Goal: Task Accomplishment & Management: Complete application form

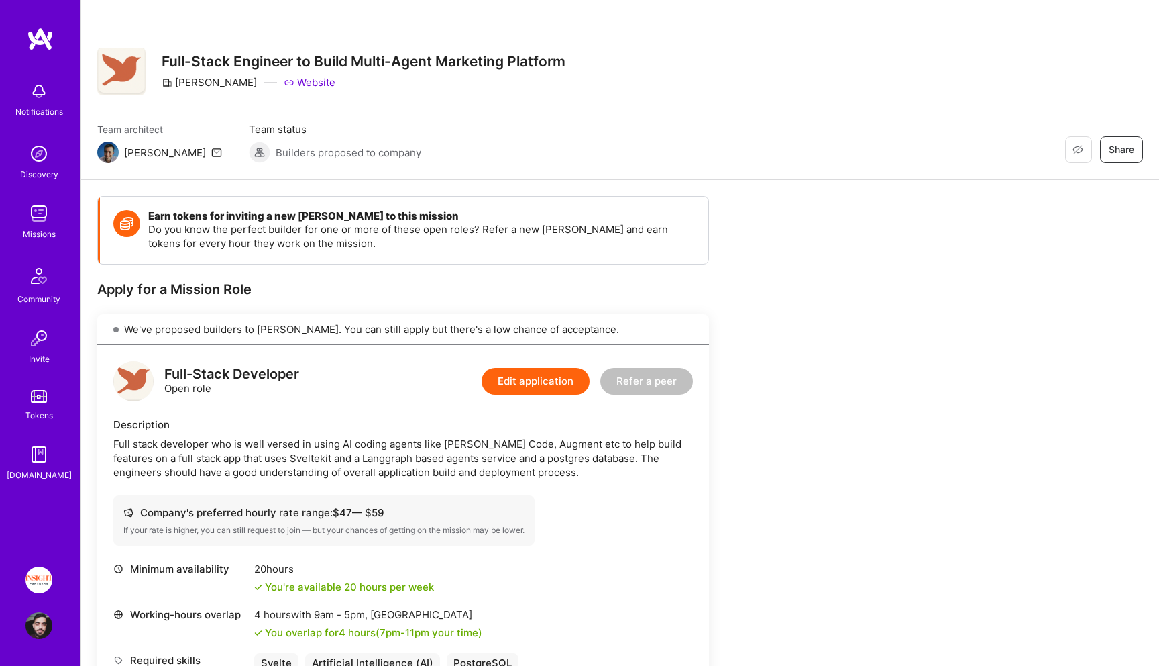
scroll to position [288, 0]
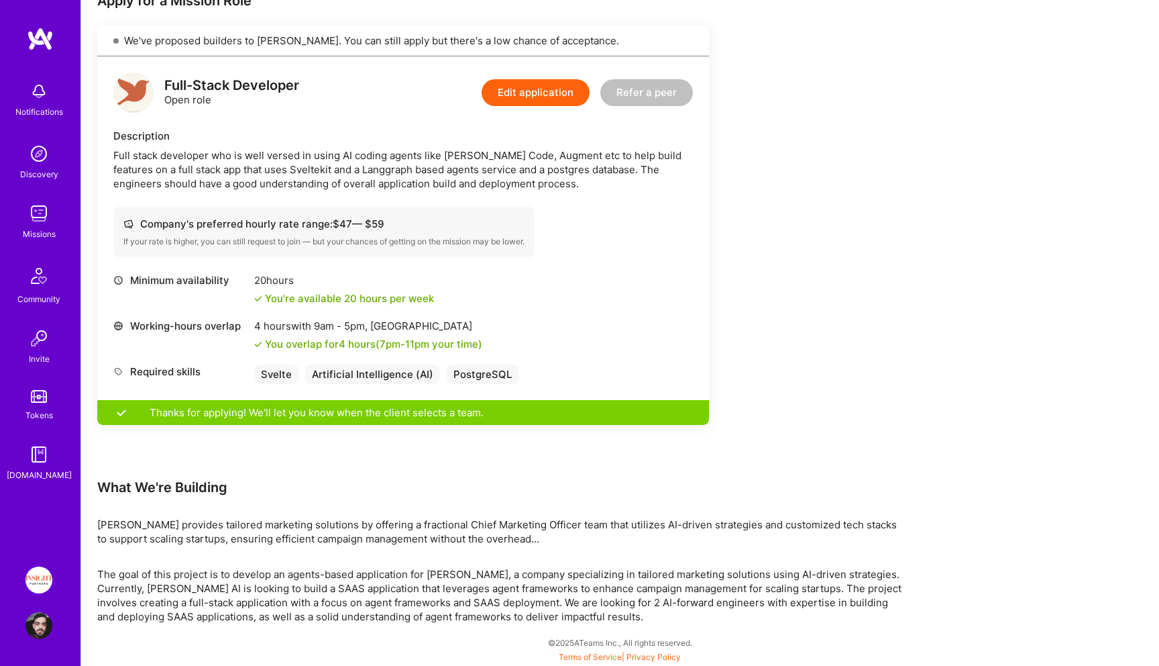
click at [34, 213] on img at bounding box center [38, 213] width 27 height 27
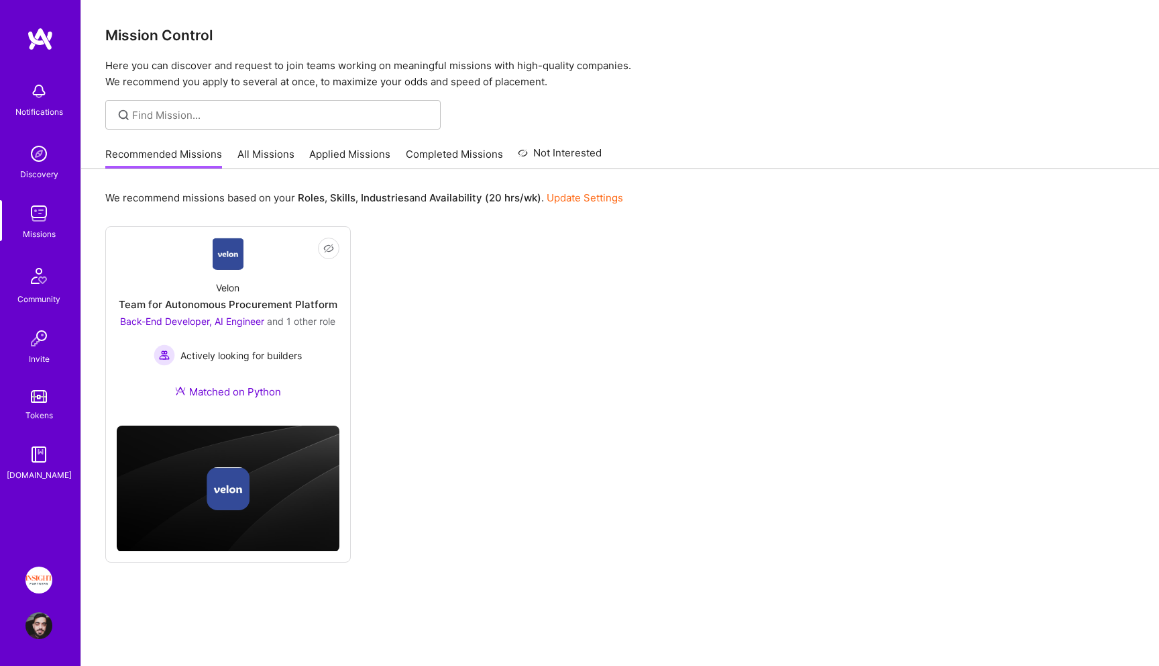
click at [360, 159] on link "Applied Missions" at bounding box center [349, 158] width 81 height 22
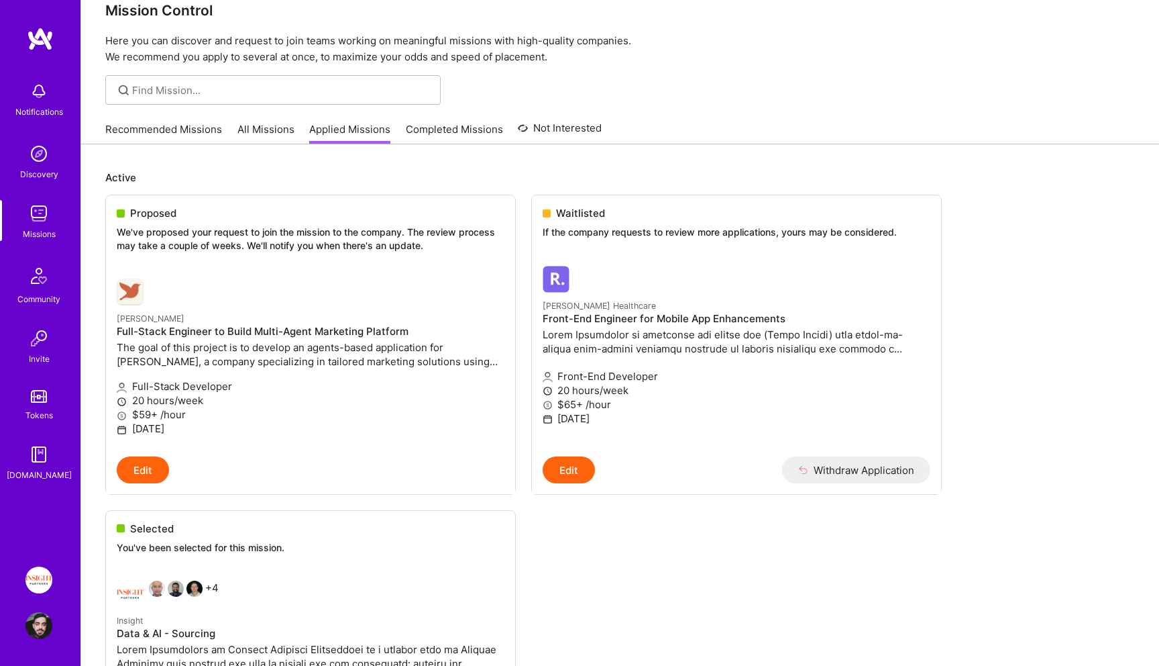
scroll to position [33, 0]
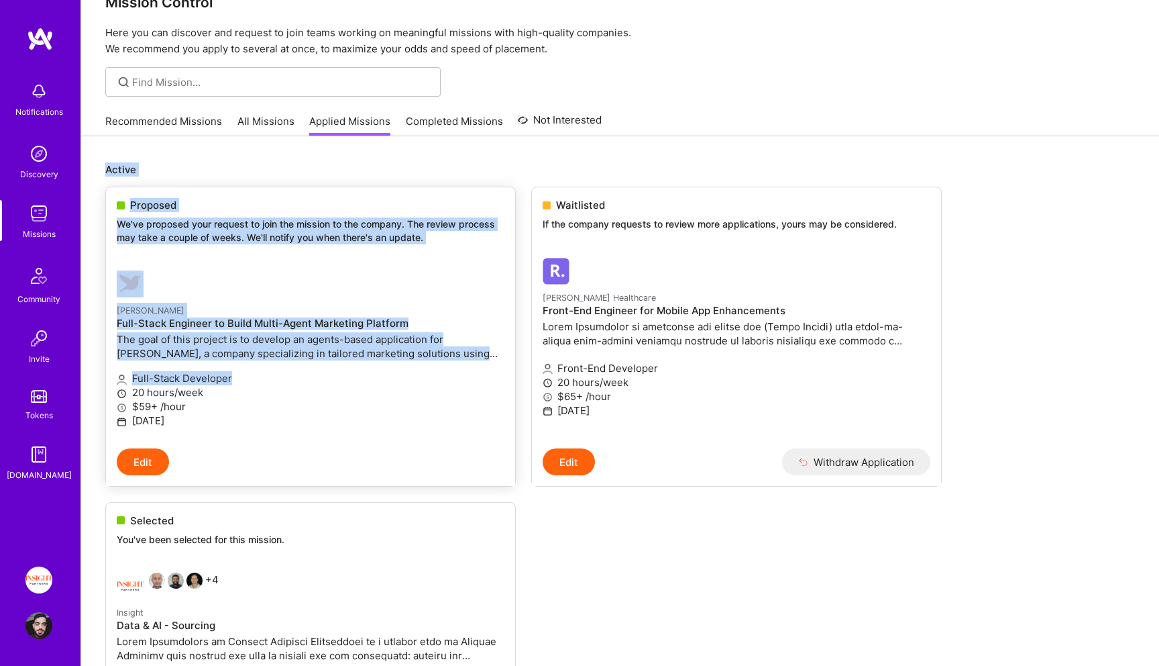
drag, startPoint x: 107, startPoint y: 162, endPoint x: 366, endPoint y: 385, distance: 341.5
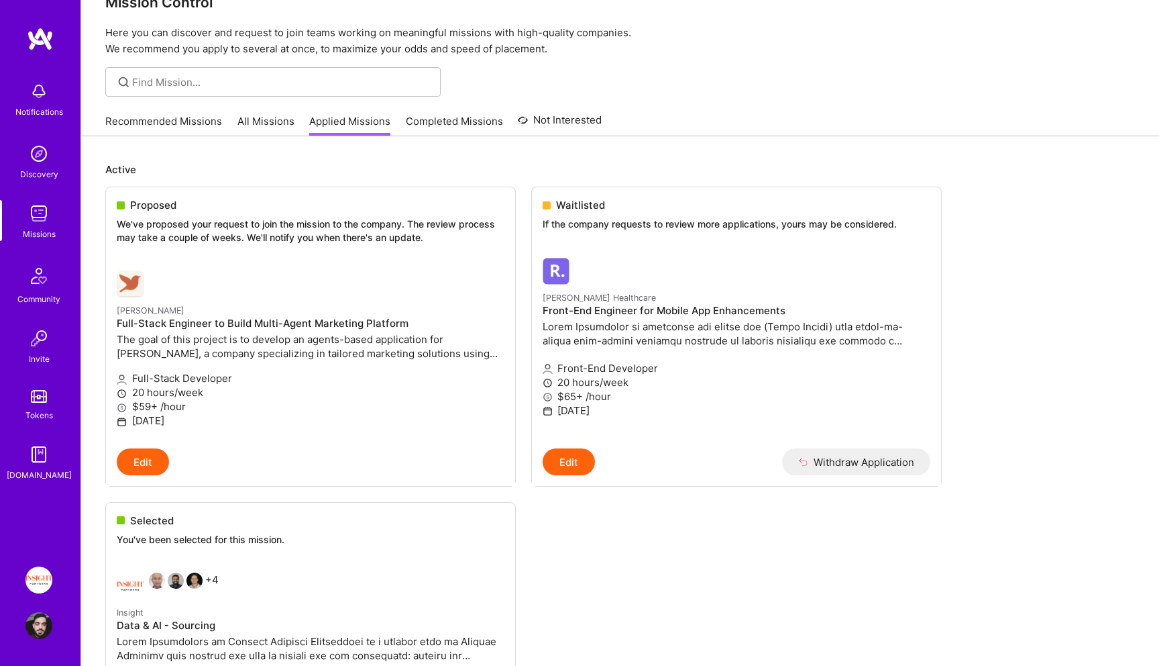
click at [550, 527] on ul "Proposed We've proposed your request to join the mission to the company. The re…" at bounding box center [620, 527] width 1030 height 681
click at [266, 368] on div "Full-Stack Developer 20 hours/week $59+ /hour [DATE]" at bounding box center [311, 400] width 388 height 74
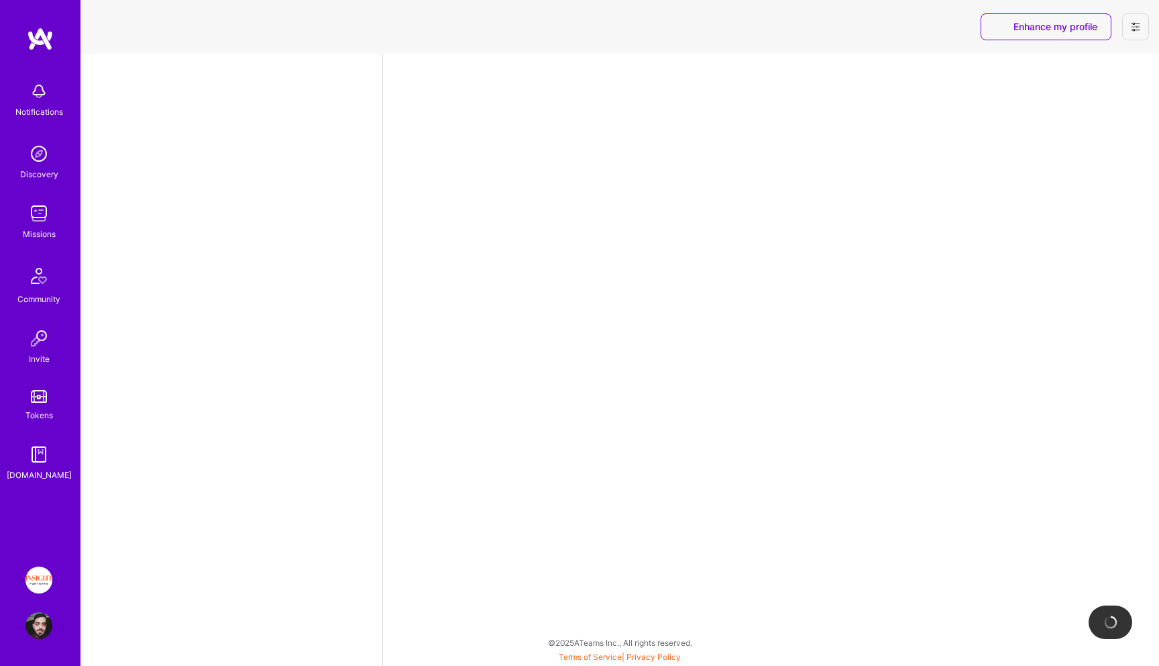
select select "IL"
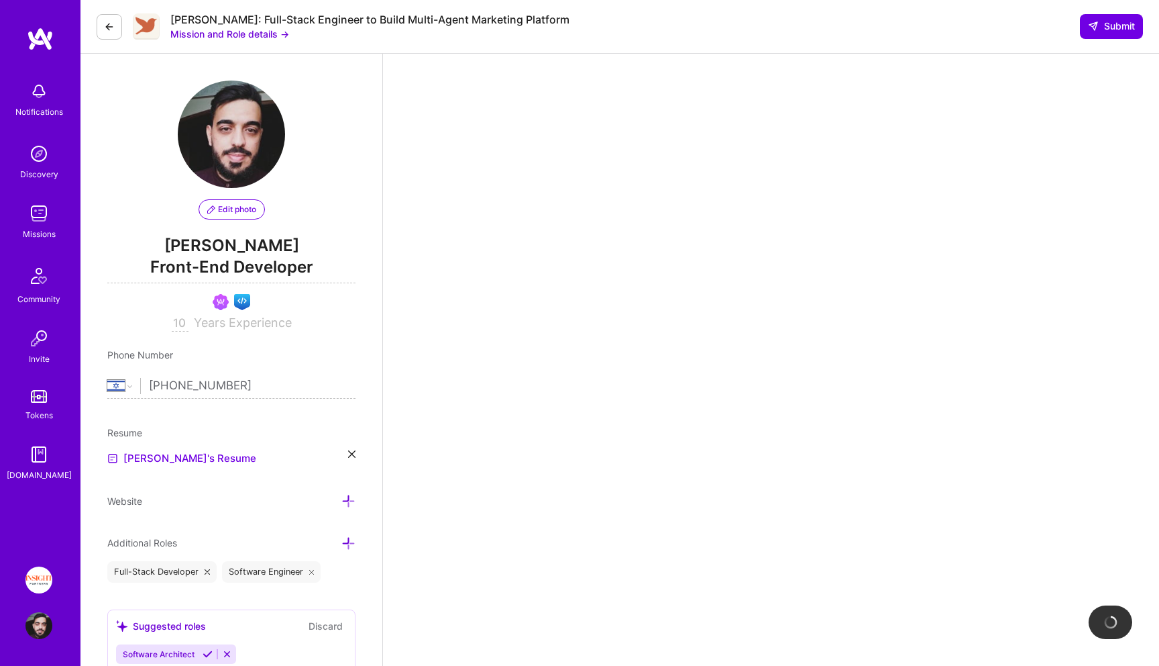
click at [117, 36] on button at bounding box center [109, 26] width 25 height 25
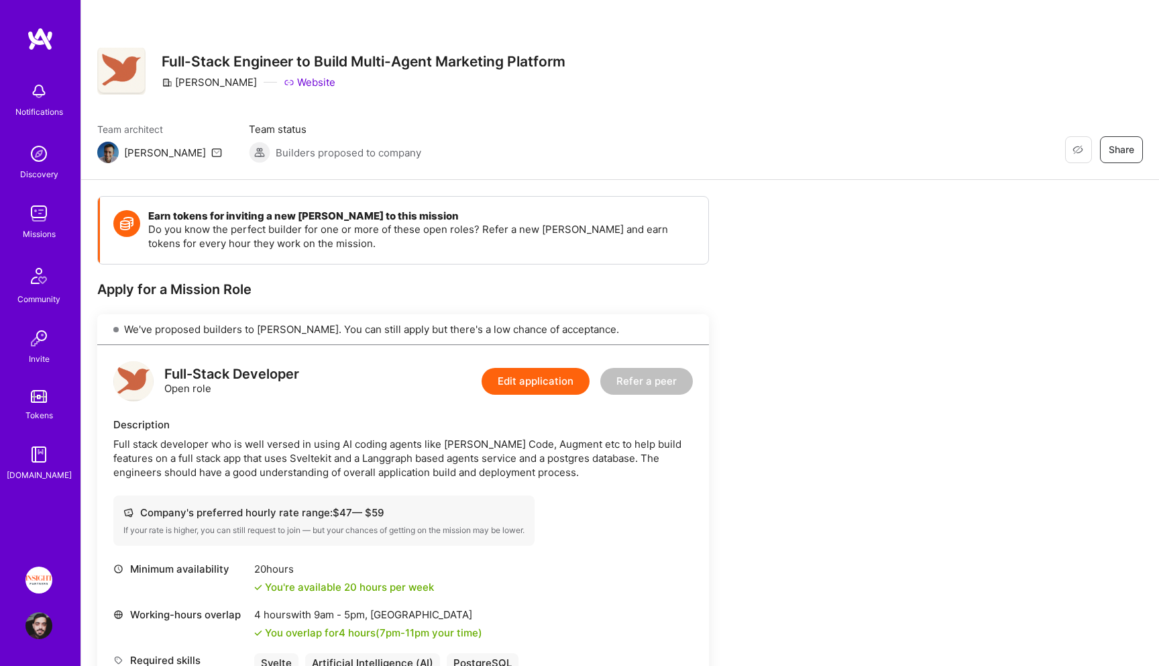
scroll to position [288, 0]
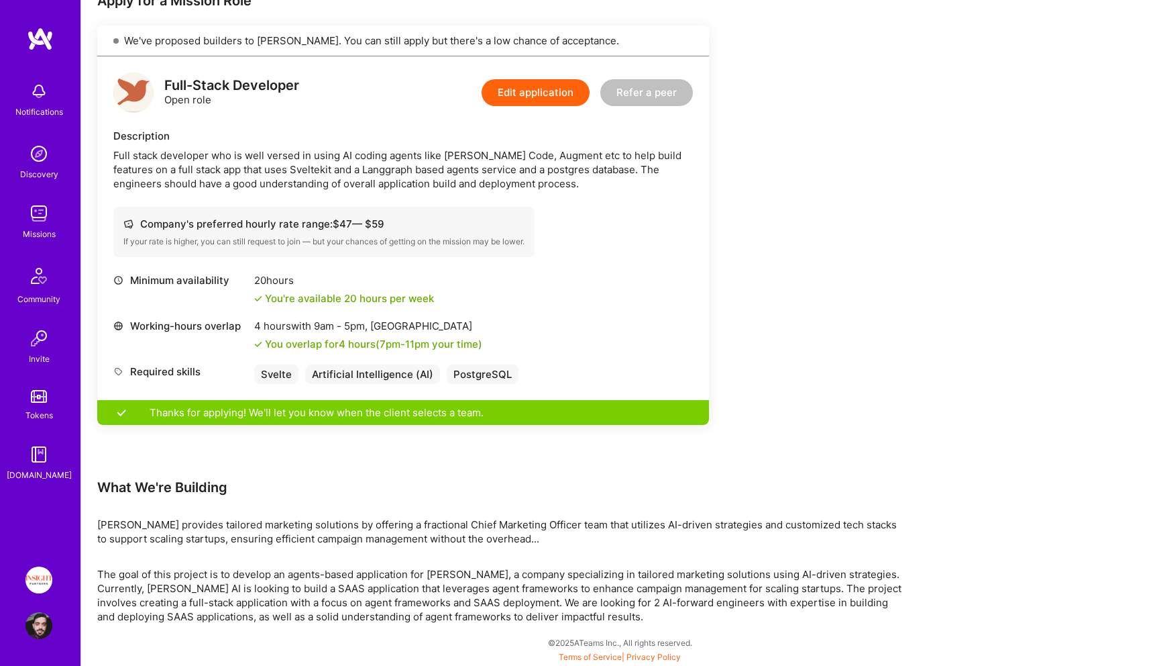
drag, startPoint x: 254, startPoint y: 280, endPoint x: 352, endPoint y: 276, distance: 98.0
click at [352, 276] on div "20 hours" at bounding box center [344, 280] width 180 height 14
click at [507, 400] on div "Thanks for applying! We'll let you know when the client selects a team." at bounding box center [403, 412] width 612 height 25
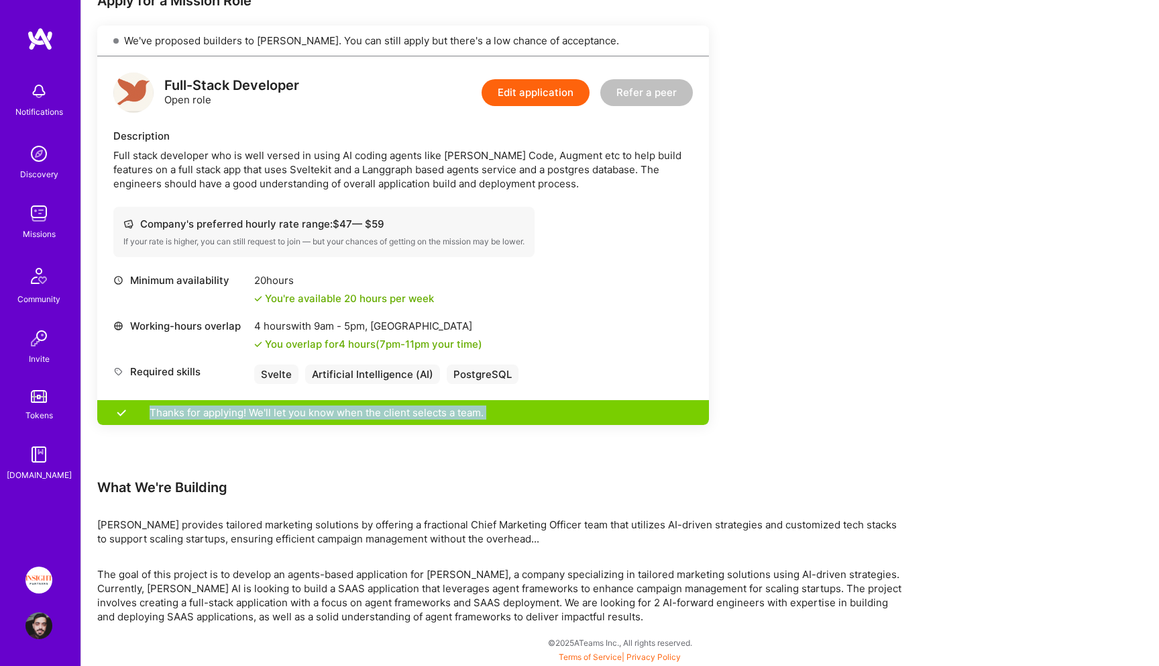
click at [507, 400] on div "Thanks for applying! We'll let you know when the client selects a team." at bounding box center [403, 412] width 612 height 25
click at [507, 406] on div "Thanks for applying! We'll let you know when the client selects a team." at bounding box center [403, 412] width 612 height 25
click at [503, 463] on div "Earn tokens for inviting a new [PERSON_NAME] to this mission Do you know the pe…" at bounding box center [403, 192] width 612 height 571
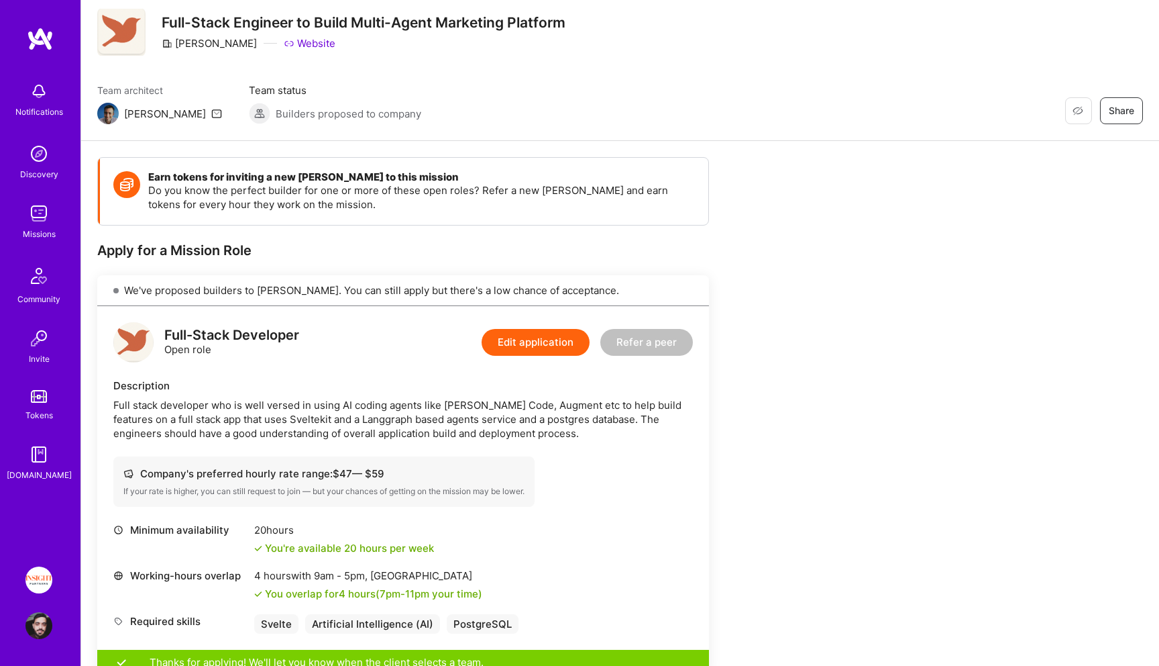
scroll to position [0, 0]
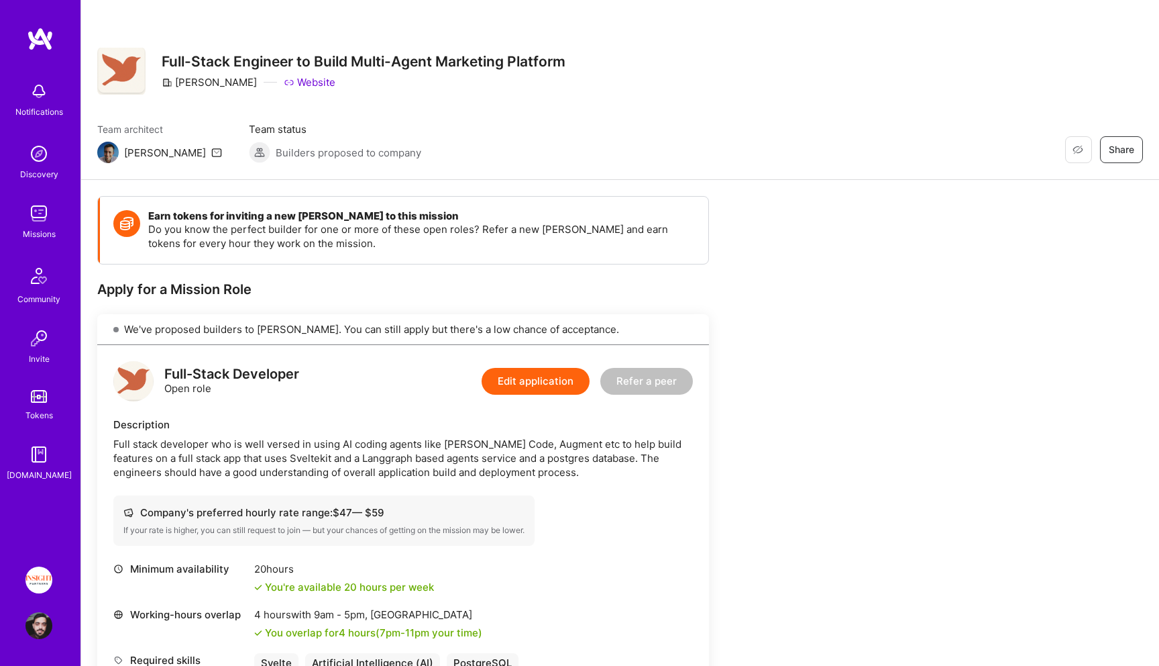
click at [186, 81] on div "[PERSON_NAME]" at bounding box center [209, 82] width 95 height 14
copy div "[PERSON_NAME]"
click at [203, 228] on p "Do you know the perfect builder for one or more of these open roles? Refer a ne…" at bounding box center [421, 236] width 547 height 28
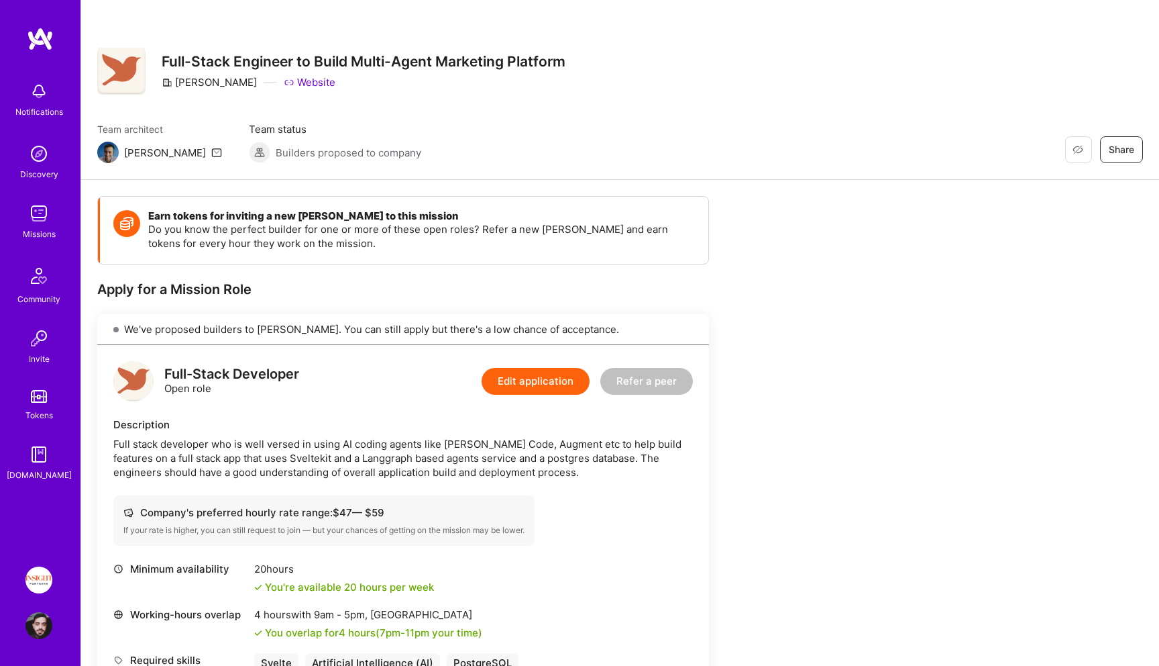
scroll to position [288, 0]
